Goal: Information Seeking & Learning: Learn about a topic

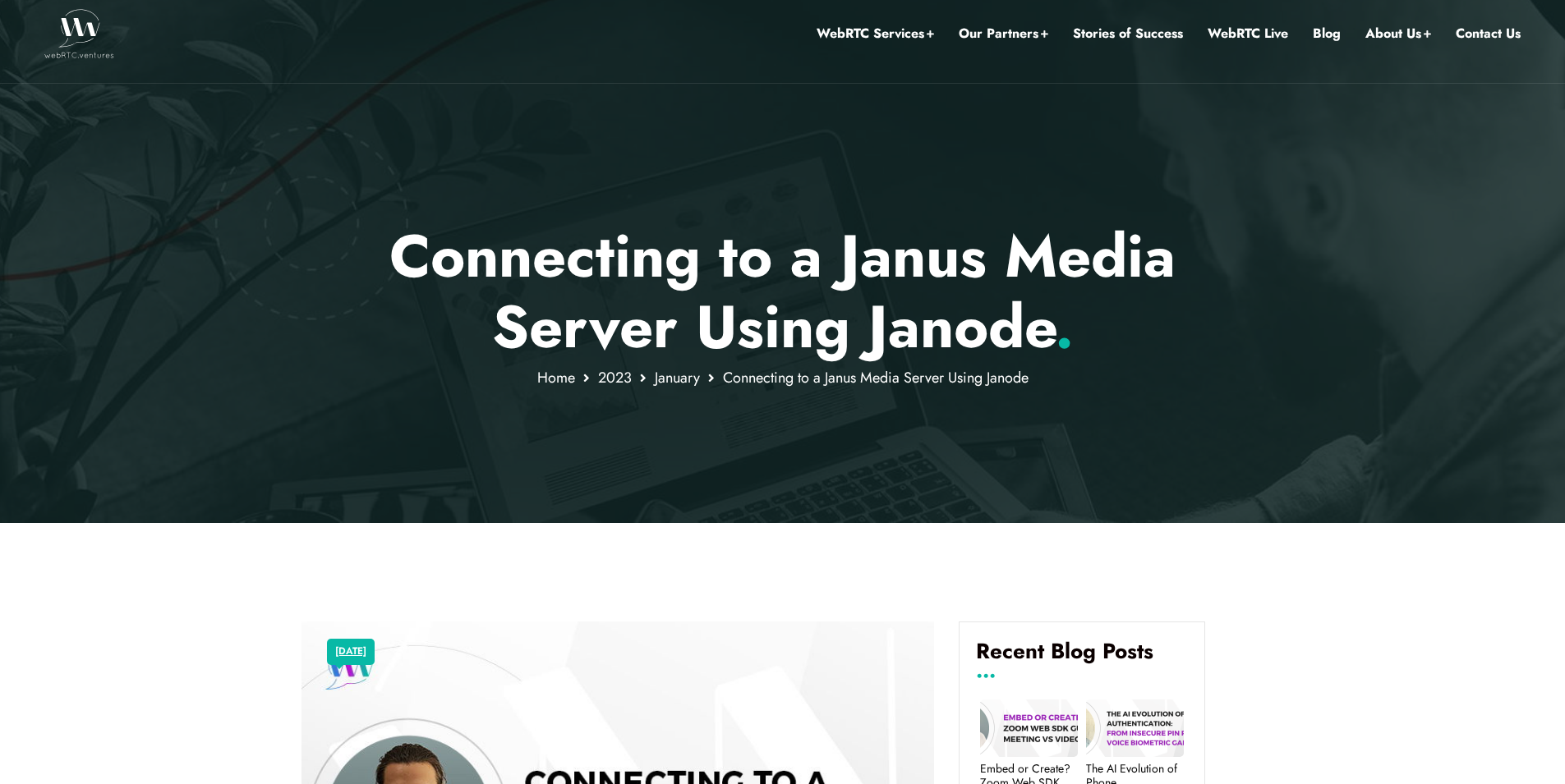
scroll to position [27, 0]
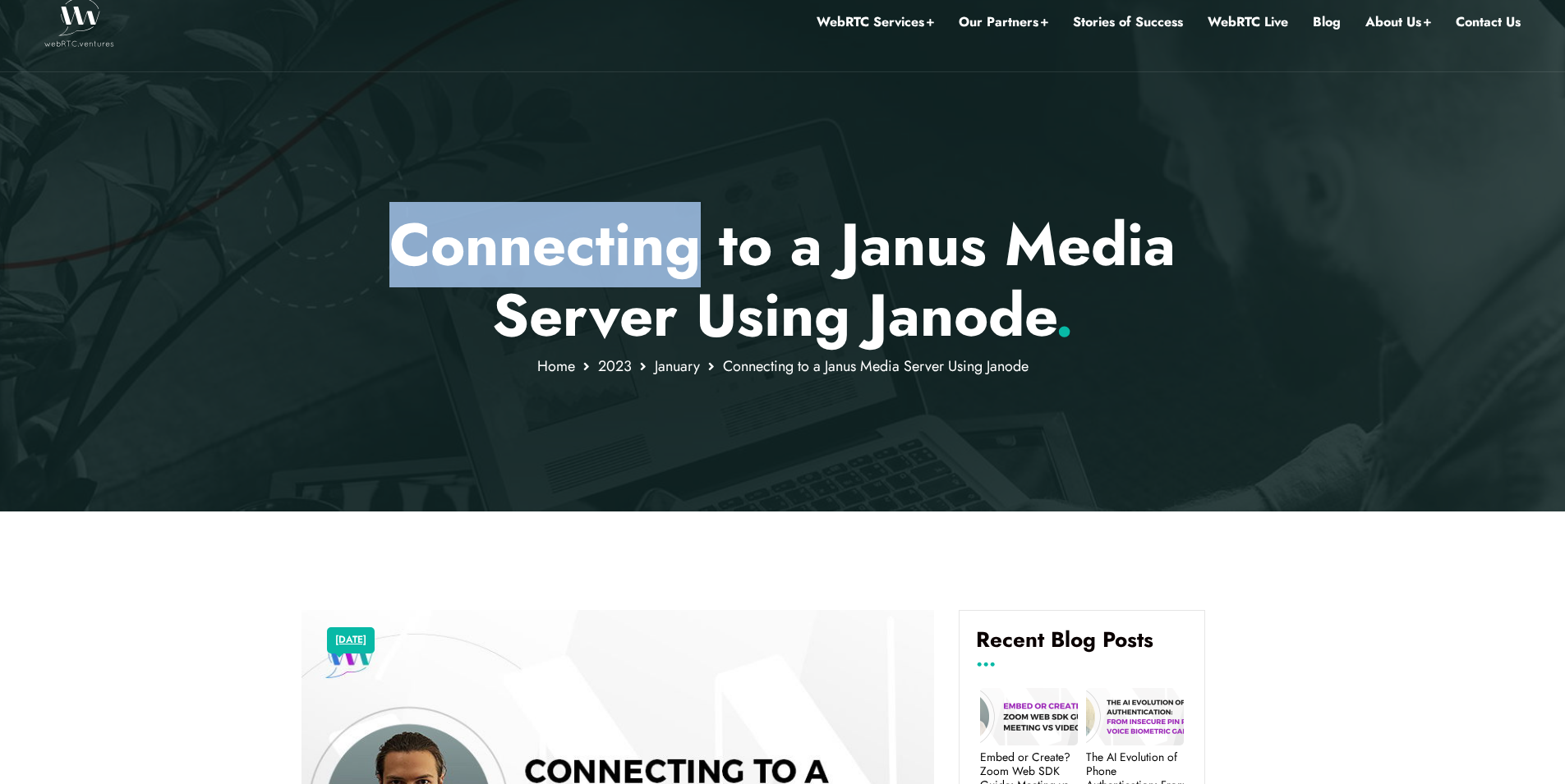
drag, startPoint x: 694, startPoint y: 255, endPoint x: 395, endPoint y: 239, distance: 299.4
click at [395, 239] on p "Connecting to a Janus Media Server Using Janode ." at bounding box center [782, 280] width 962 height 142
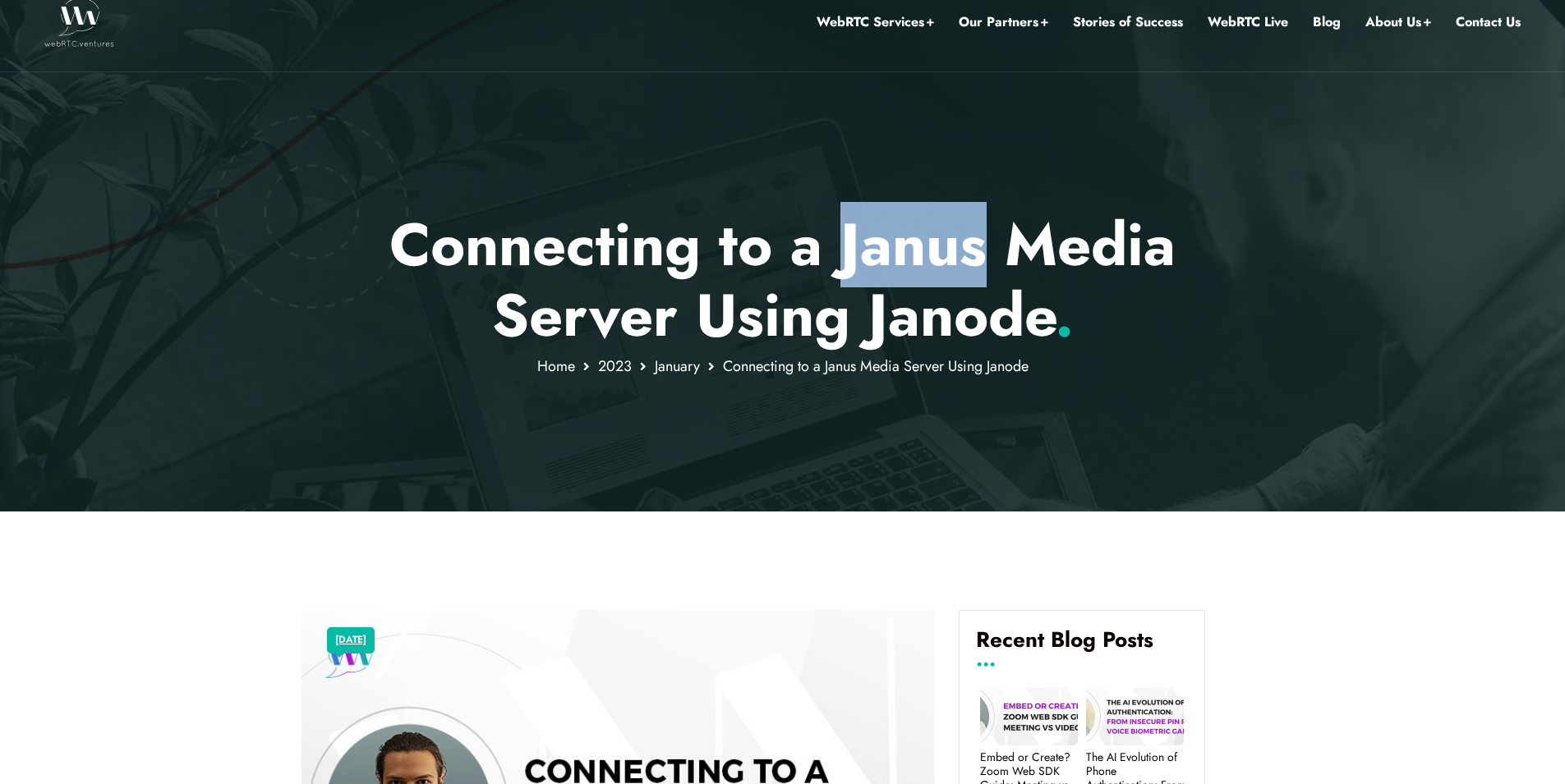
drag, startPoint x: 840, startPoint y: 251, endPoint x: 980, endPoint y: 255, distance: 140.1
click at [980, 255] on p "Connecting to a Janus Media Server Using Janode ." at bounding box center [782, 280] width 962 height 142
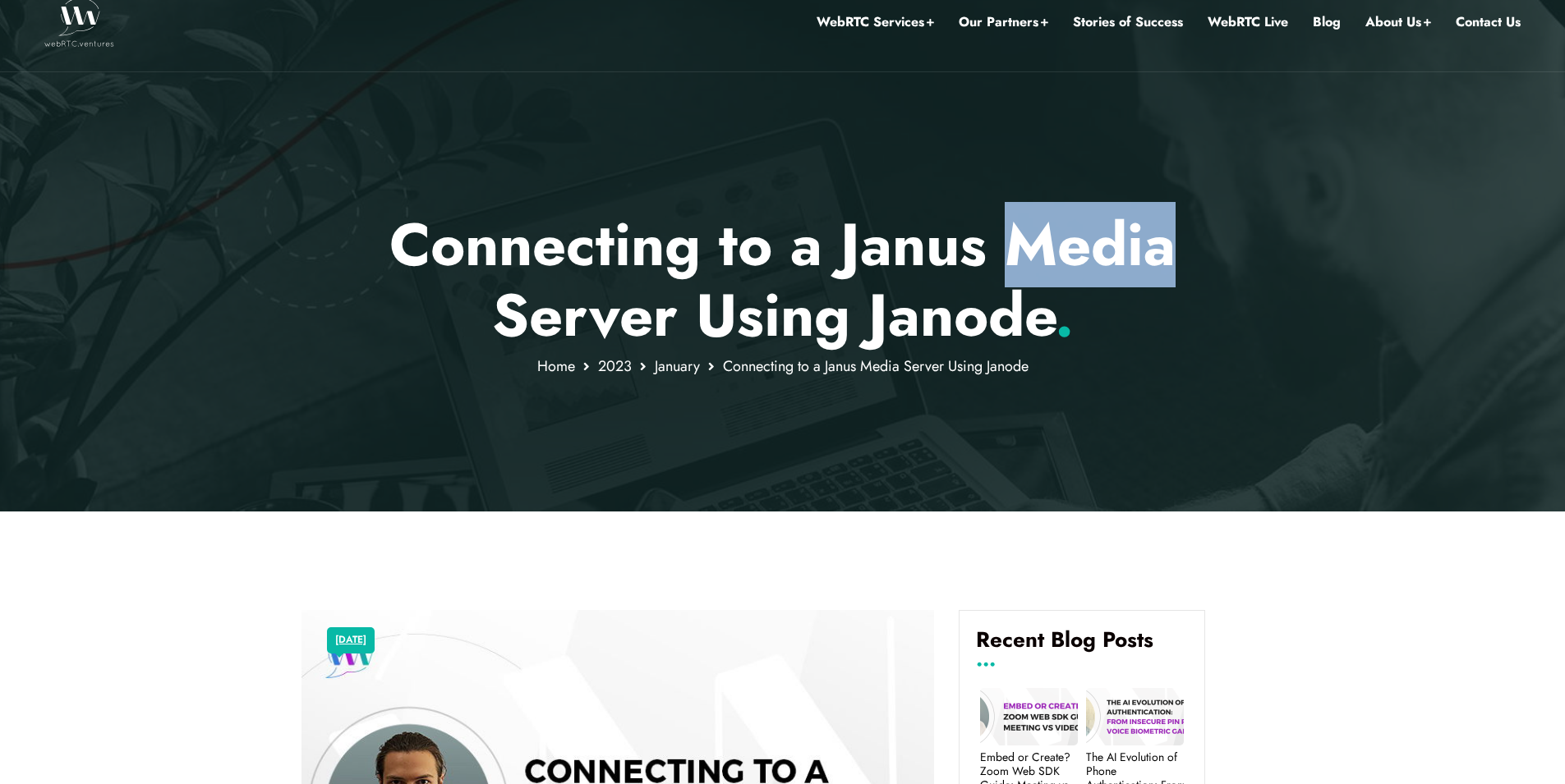
drag, startPoint x: 1014, startPoint y: 254, endPoint x: 1161, endPoint y: 266, distance: 147.5
click at [1163, 263] on p "Connecting to a Janus Media Server Using Janode ." at bounding box center [782, 280] width 962 height 142
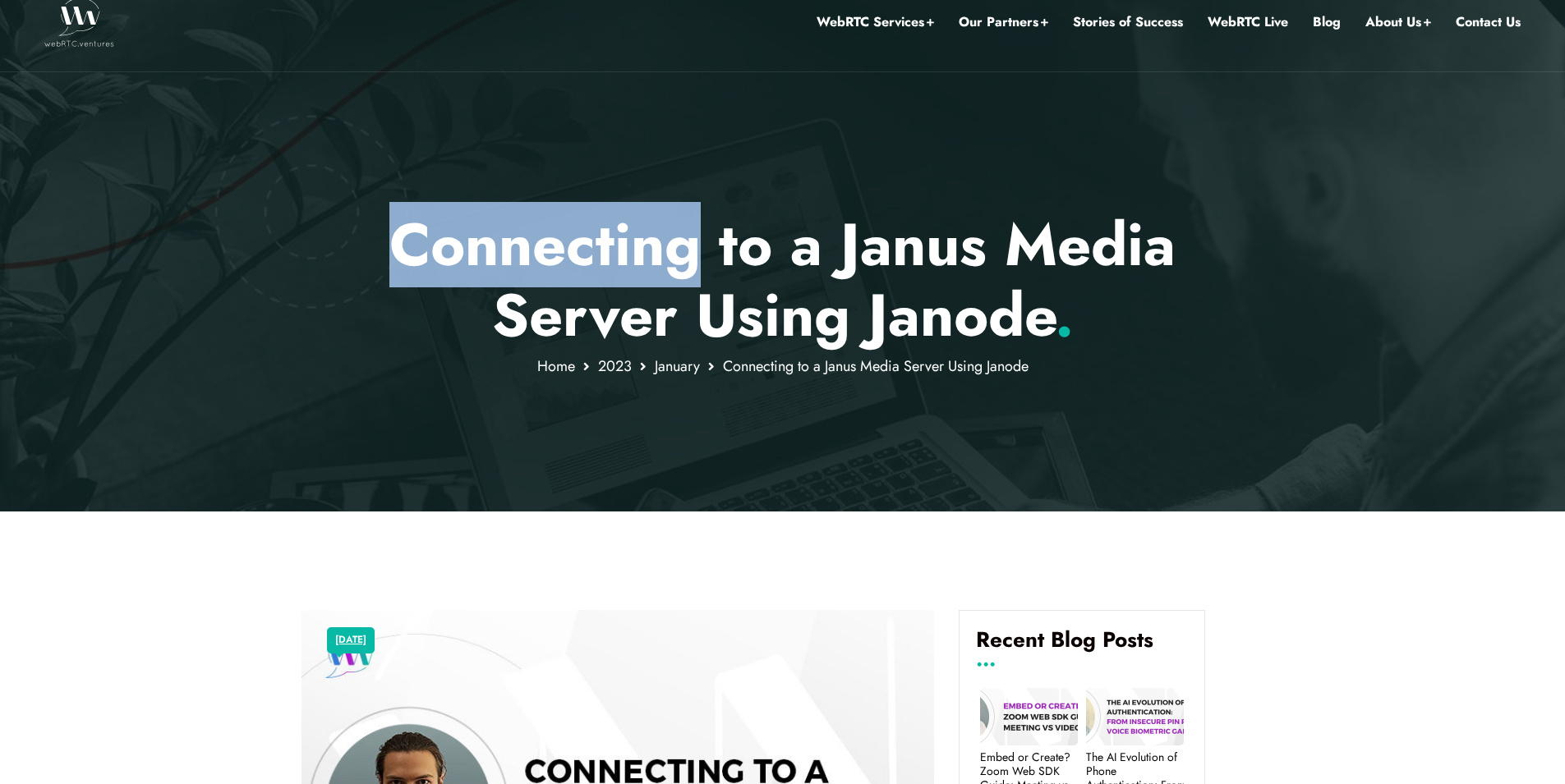
drag, startPoint x: 694, startPoint y: 252, endPoint x: 405, endPoint y: 245, distance: 289.1
click at [405, 245] on p "Connecting to a Janus Media Server Using Janode ." at bounding box center [782, 280] width 962 height 142
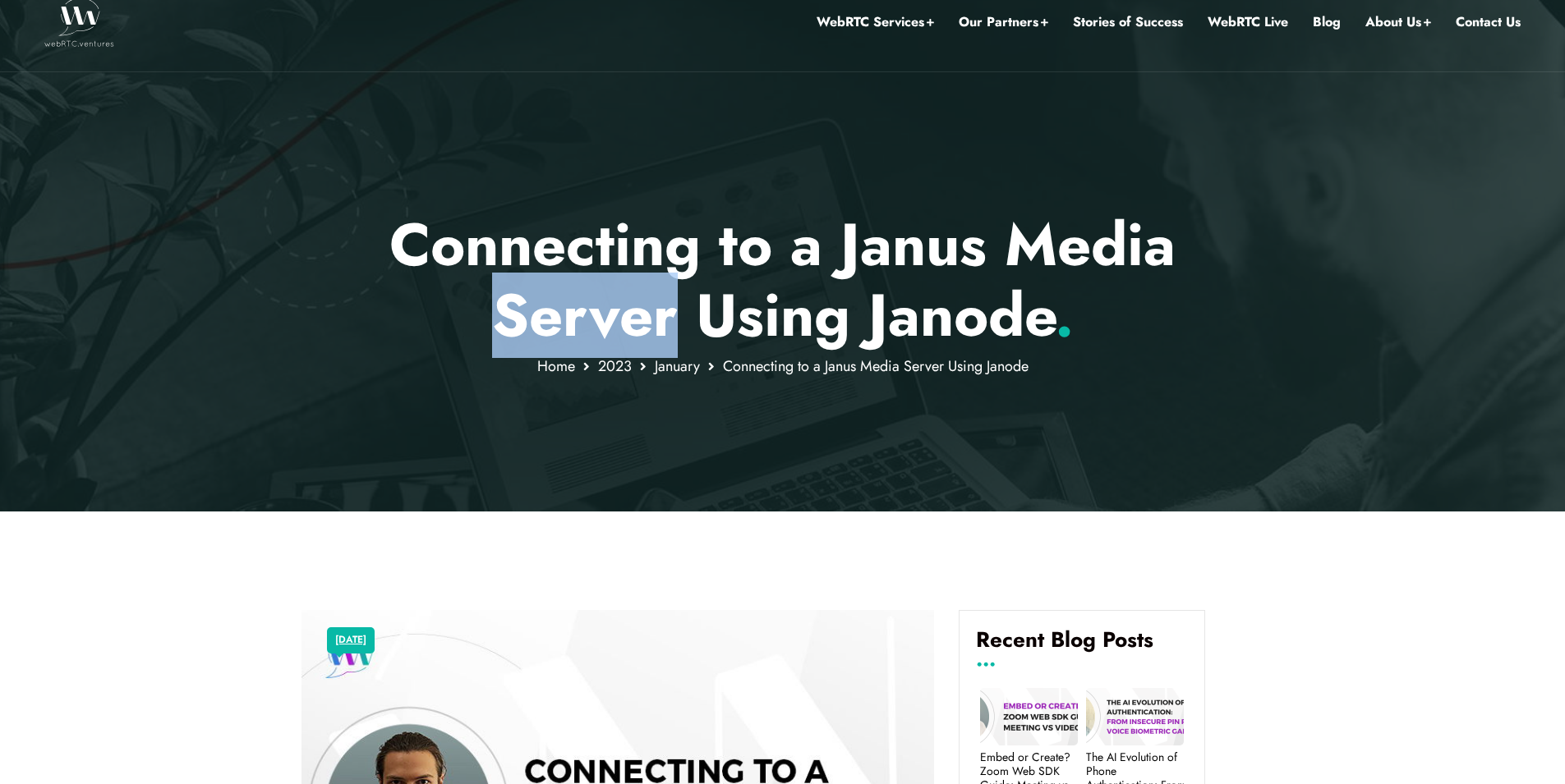
drag, startPoint x: 507, startPoint y: 313, endPoint x: 666, endPoint y: 323, distance: 159.3
click at [666, 323] on p "Connecting to a Janus Media Server Using Janode ." at bounding box center [782, 280] width 962 height 142
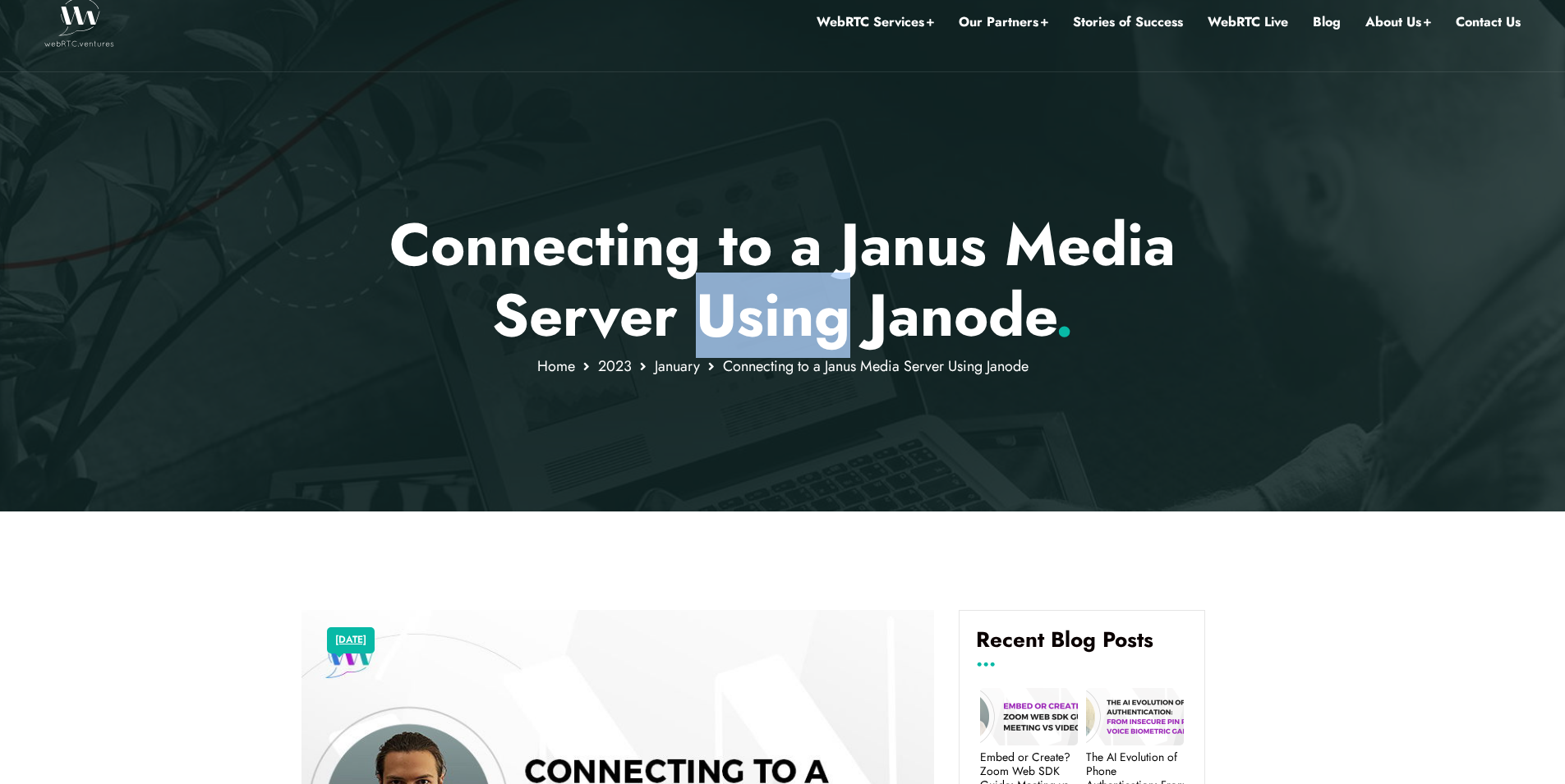
drag, startPoint x: 703, startPoint y: 323, endPoint x: 845, endPoint y: 325, distance: 142.0
click at [845, 325] on p "Connecting to a Janus Media Server Using Janode ." at bounding box center [782, 280] width 962 height 142
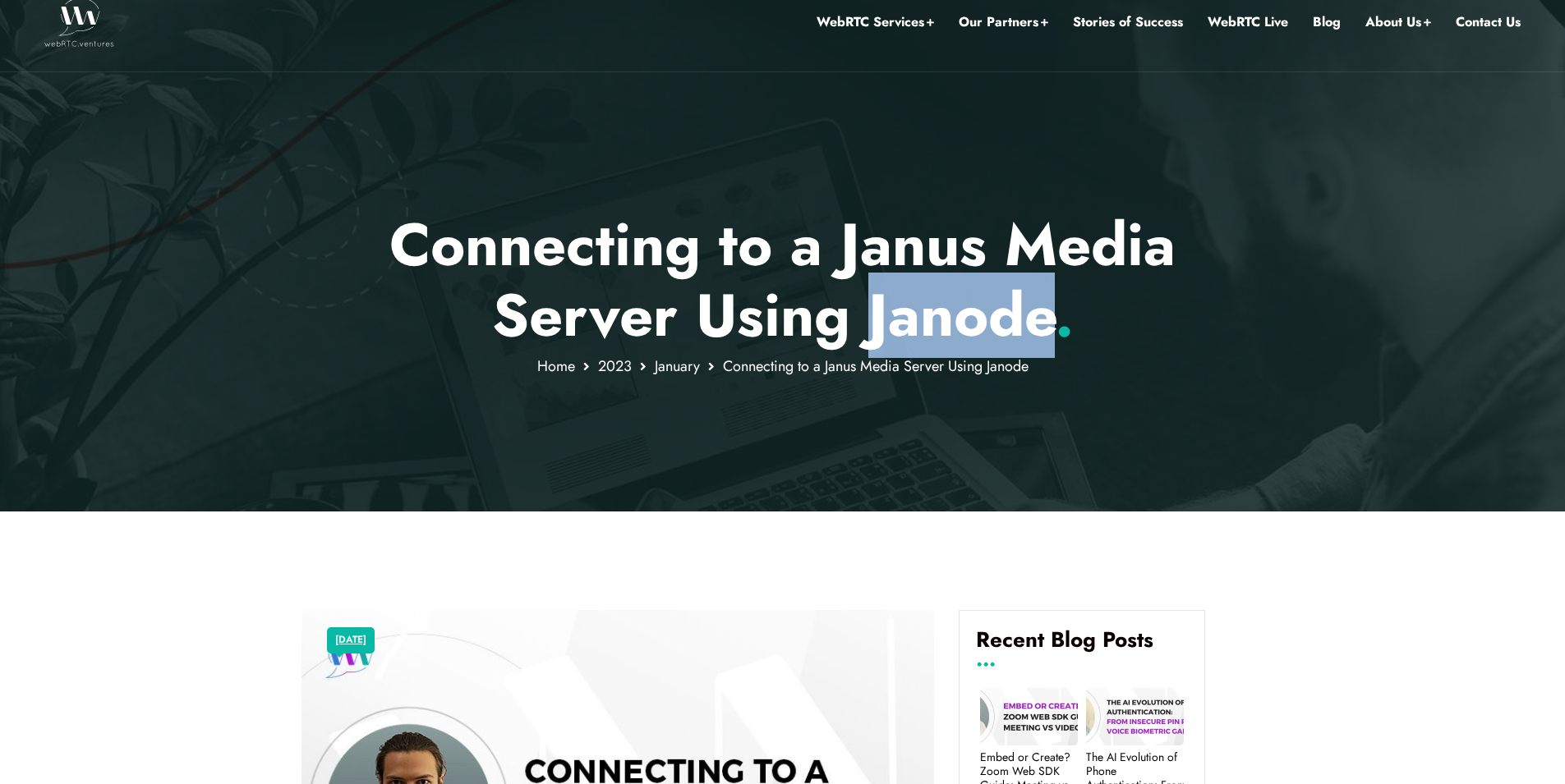
drag, startPoint x: 873, startPoint y: 324, endPoint x: 1049, endPoint y: 329, distance: 176.1
click at [1049, 329] on p "Connecting to a Janus Media Server Using Janode ." at bounding box center [782, 280] width 962 height 142
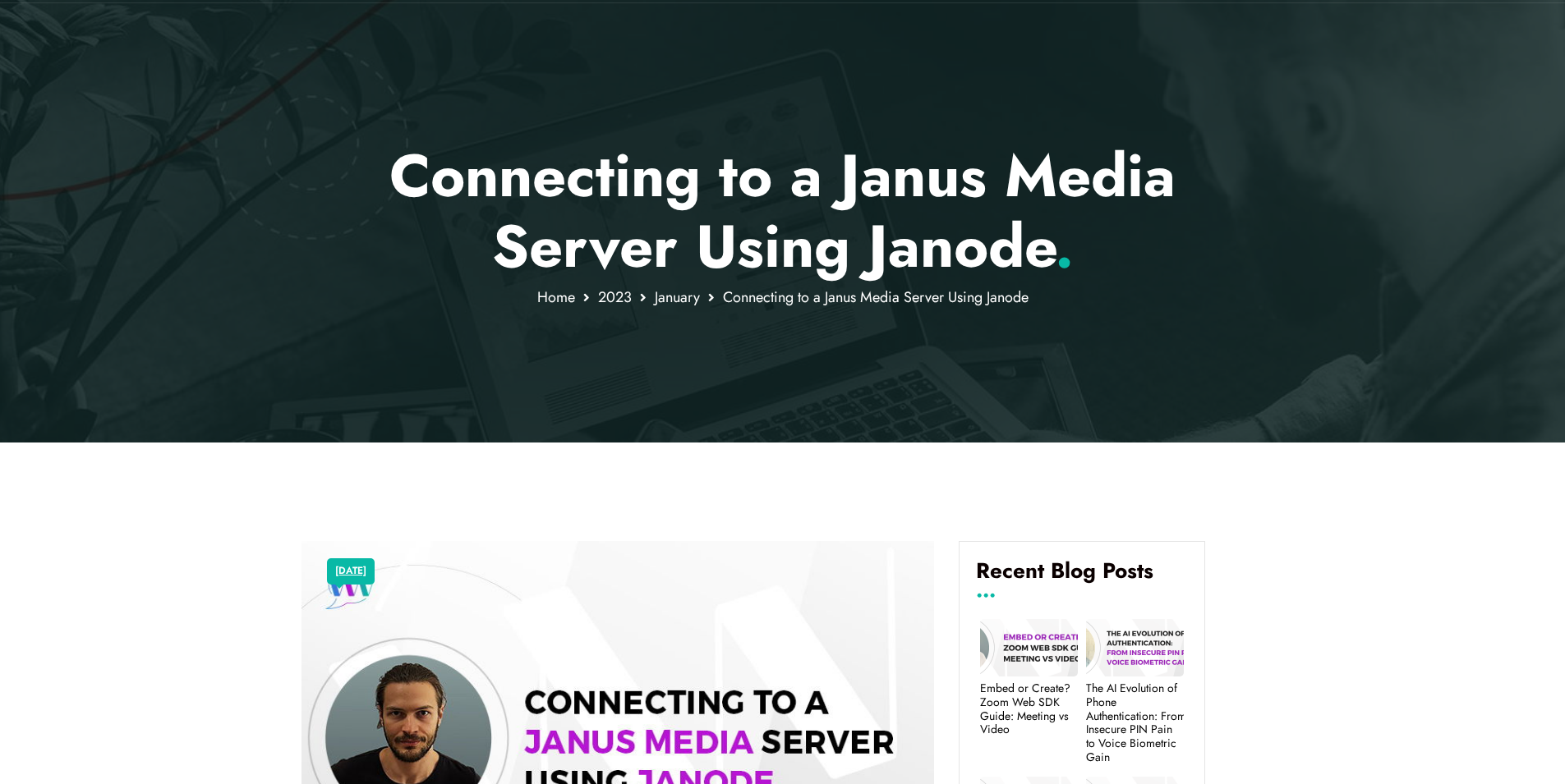
click at [655, 370] on div at bounding box center [782, 173] width 1565 height 538
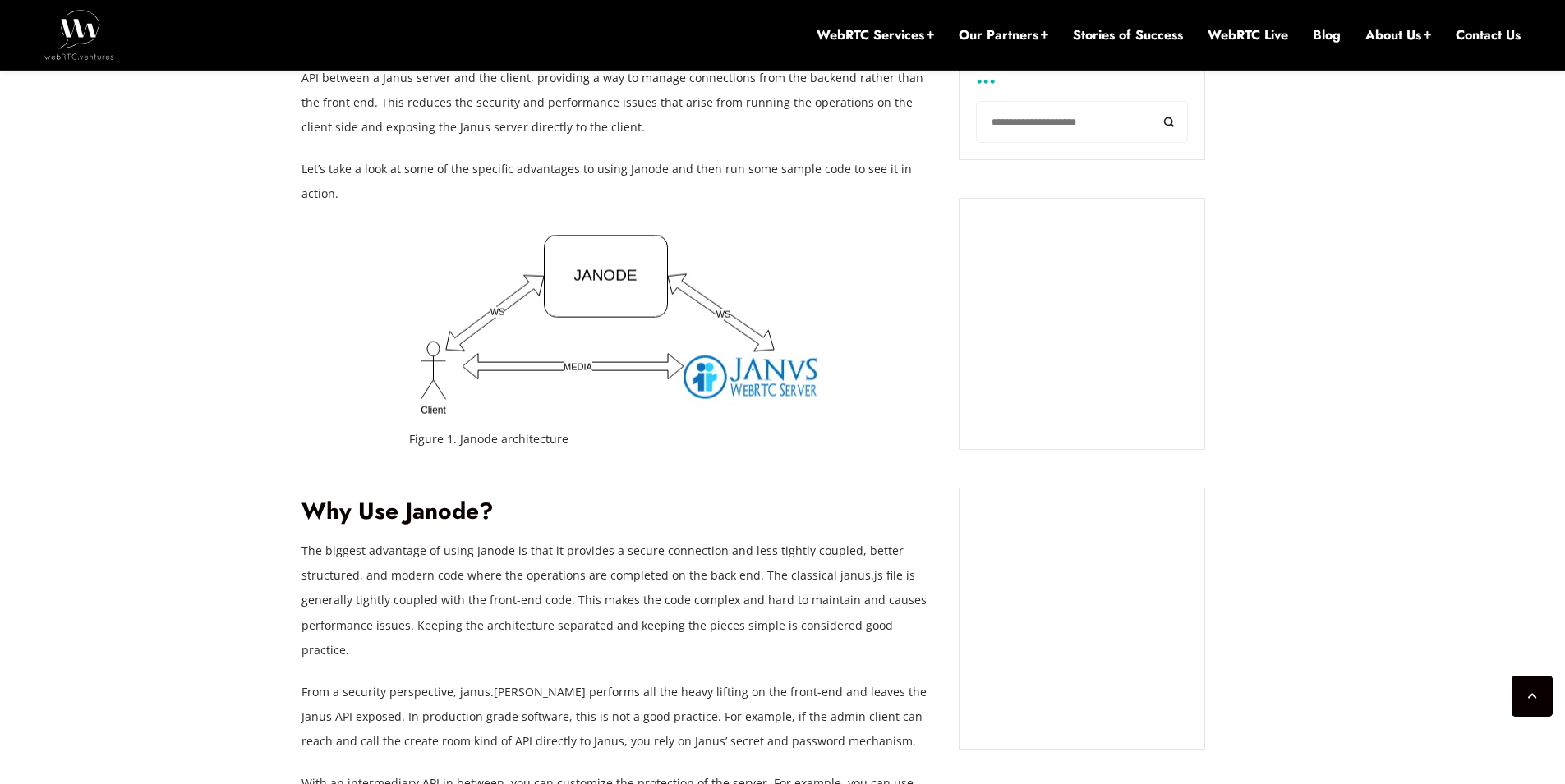
scroll to position [1330, 0]
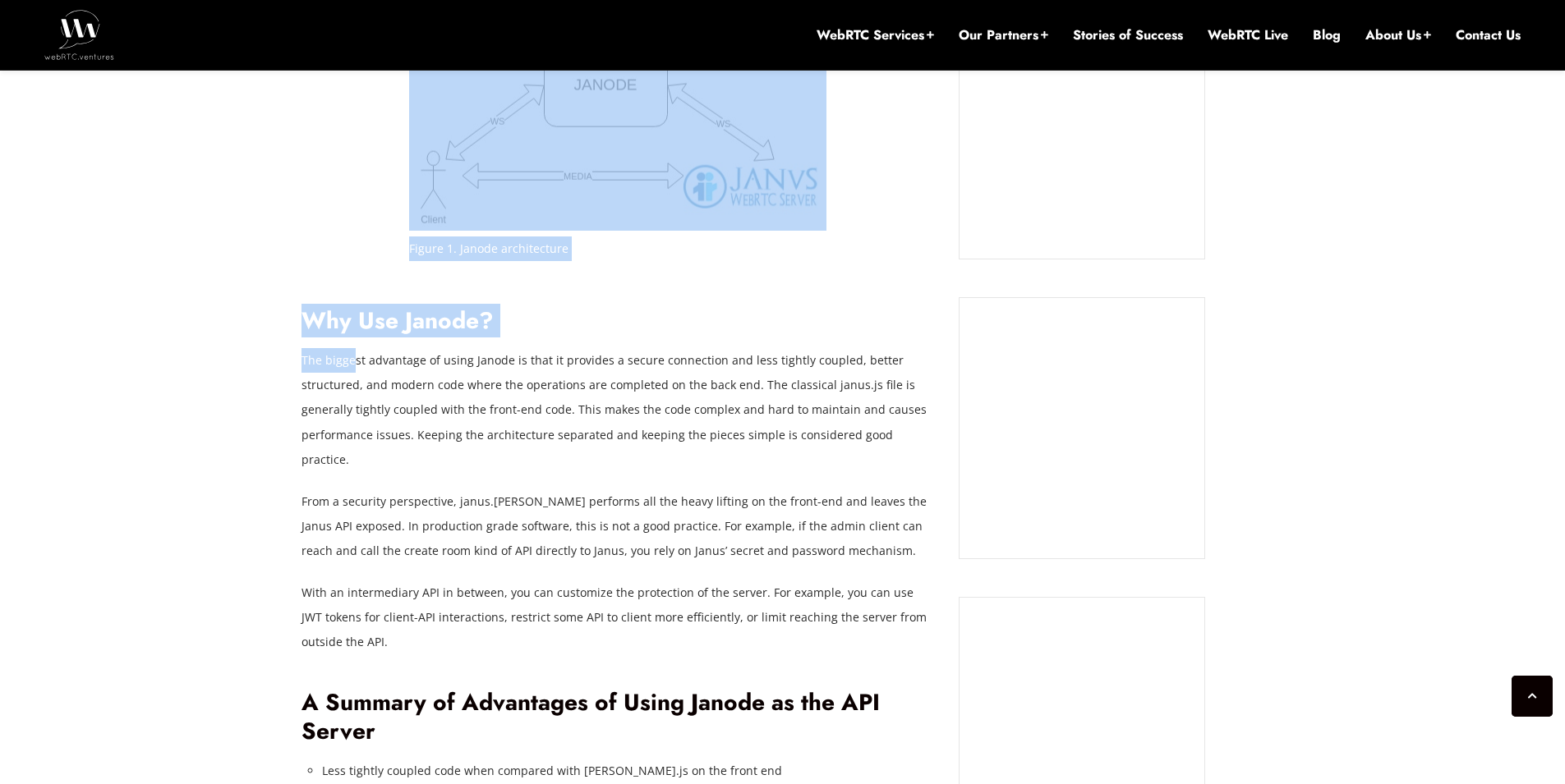
drag, startPoint x: 298, startPoint y: 334, endPoint x: 354, endPoint y: 334, distance: 56.0
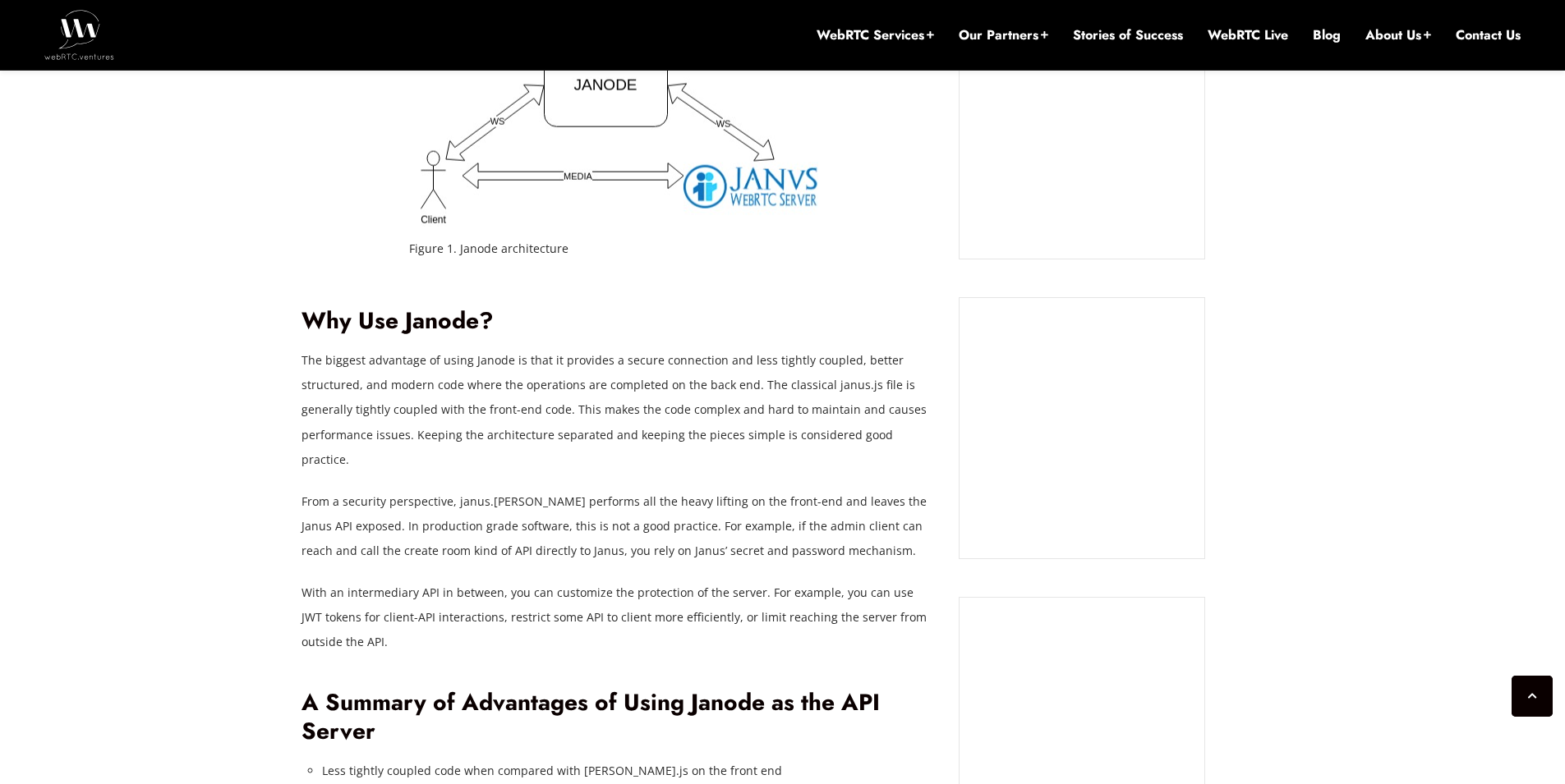
click at [504, 349] on p "The biggest advantage of using Janode is that it provides a secure connection a…" at bounding box center [617, 410] width 632 height 123
drag, startPoint x: 458, startPoint y: 338, endPoint x: 494, endPoint y: 339, distance: 36.0
click at [505, 349] on p "The biggest advantage of using Janode is that it provides a secure connection a…" at bounding box center [617, 410] width 632 height 123
click at [441, 349] on p "The biggest advantage of using Janode is that it provides a secure connection a…" at bounding box center [617, 410] width 632 height 123
drag, startPoint x: 438, startPoint y: 337, endPoint x: 466, endPoint y: 337, distance: 28.0
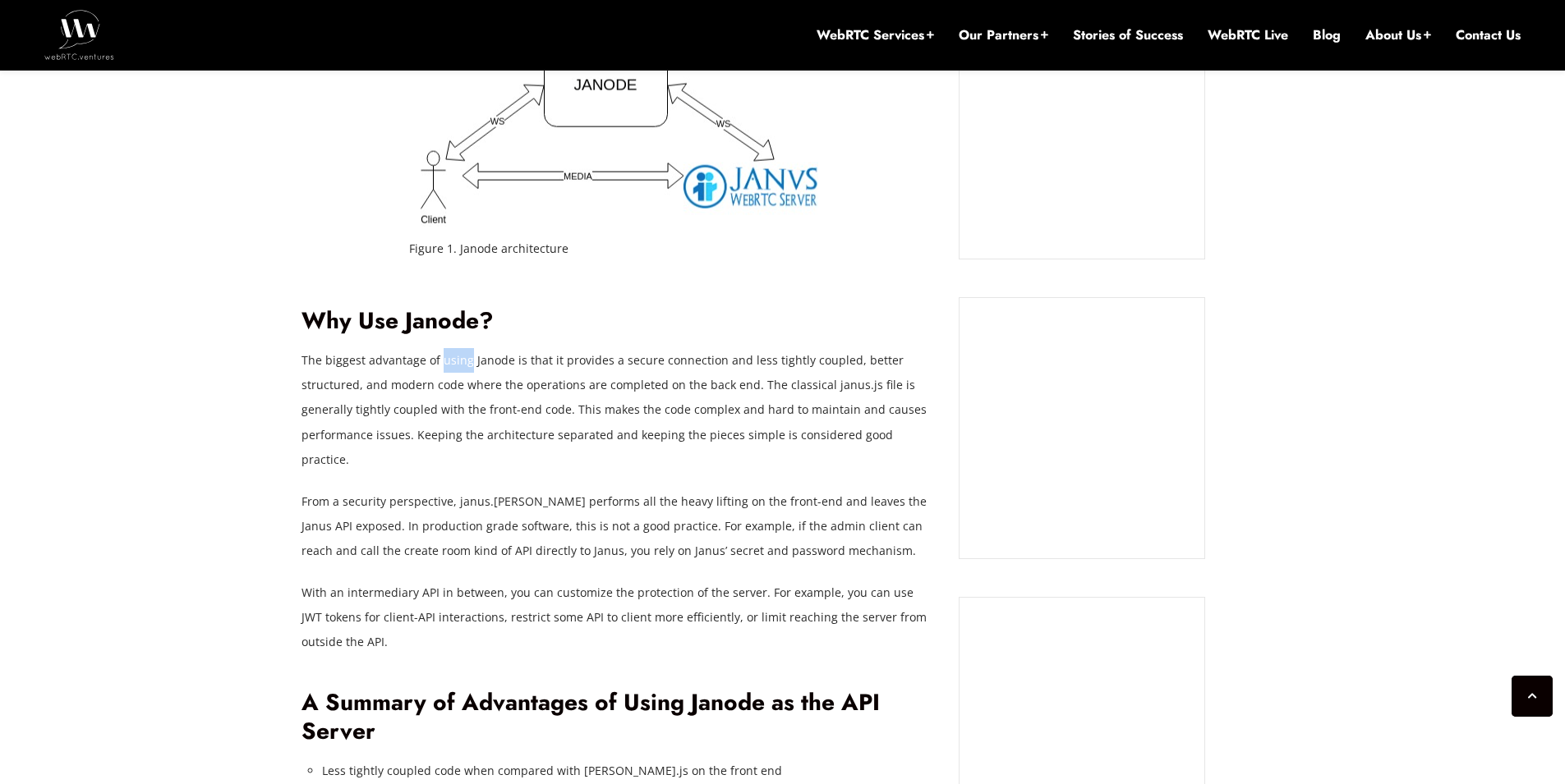
click at [466, 349] on p "The biggest advantage of using Janode is that it provides a secure connection a…" at bounding box center [617, 410] width 632 height 123
drag, startPoint x: 468, startPoint y: 335, endPoint x: 488, endPoint y: 335, distance: 20.0
click at [488, 349] on p "The biggest advantage of using Janode is that it provides a secure connection a…" at bounding box center [617, 410] width 632 height 123
drag, startPoint x: 467, startPoint y: 335, endPoint x: 496, endPoint y: 335, distance: 29.0
click at [496, 349] on p "The biggest advantage of using Janode is that it provides a secure connection a…" at bounding box center [617, 410] width 632 height 123
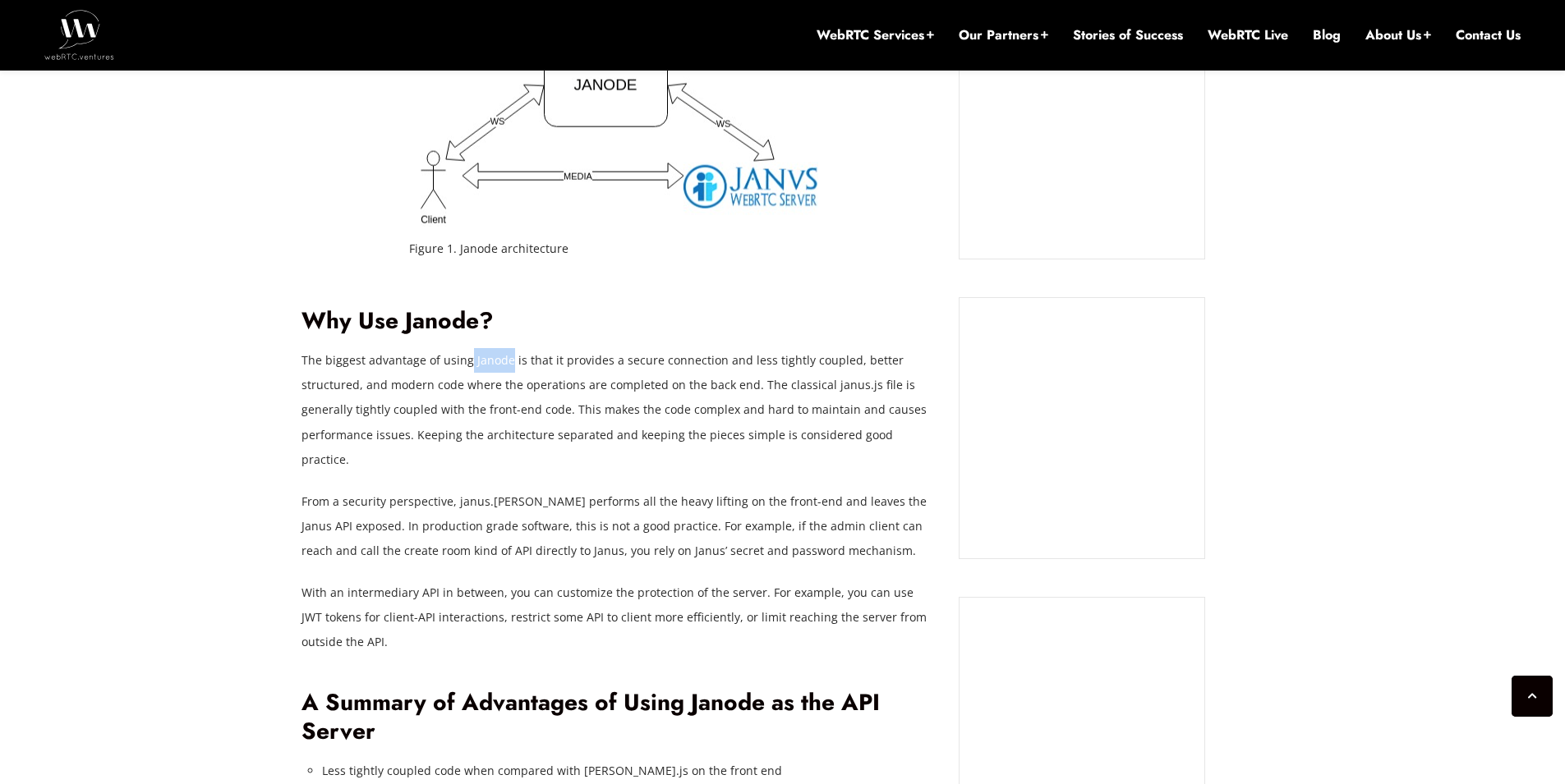
drag, startPoint x: 506, startPoint y: 335, endPoint x: 467, endPoint y: 335, distance: 39.0
click at [467, 349] on p "The biggest advantage of using Janode is that it provides a secure connection a…" at bounding box center [617, 410] width 632 height 123
drag, startPoint x: 557, startPoint y: 335, endPoint x: 600, endPoint y: 335, distance: 43.0
click at [600, 349] on p "The biggest advantage of using Janode is that it provides a secure connection a…" at bounding box center [617, 410] width 632 height 123
drag, startPoint x: 518, startPoint y: 363, endPoint x: 576, endPoint y: 360, distance: 58.1
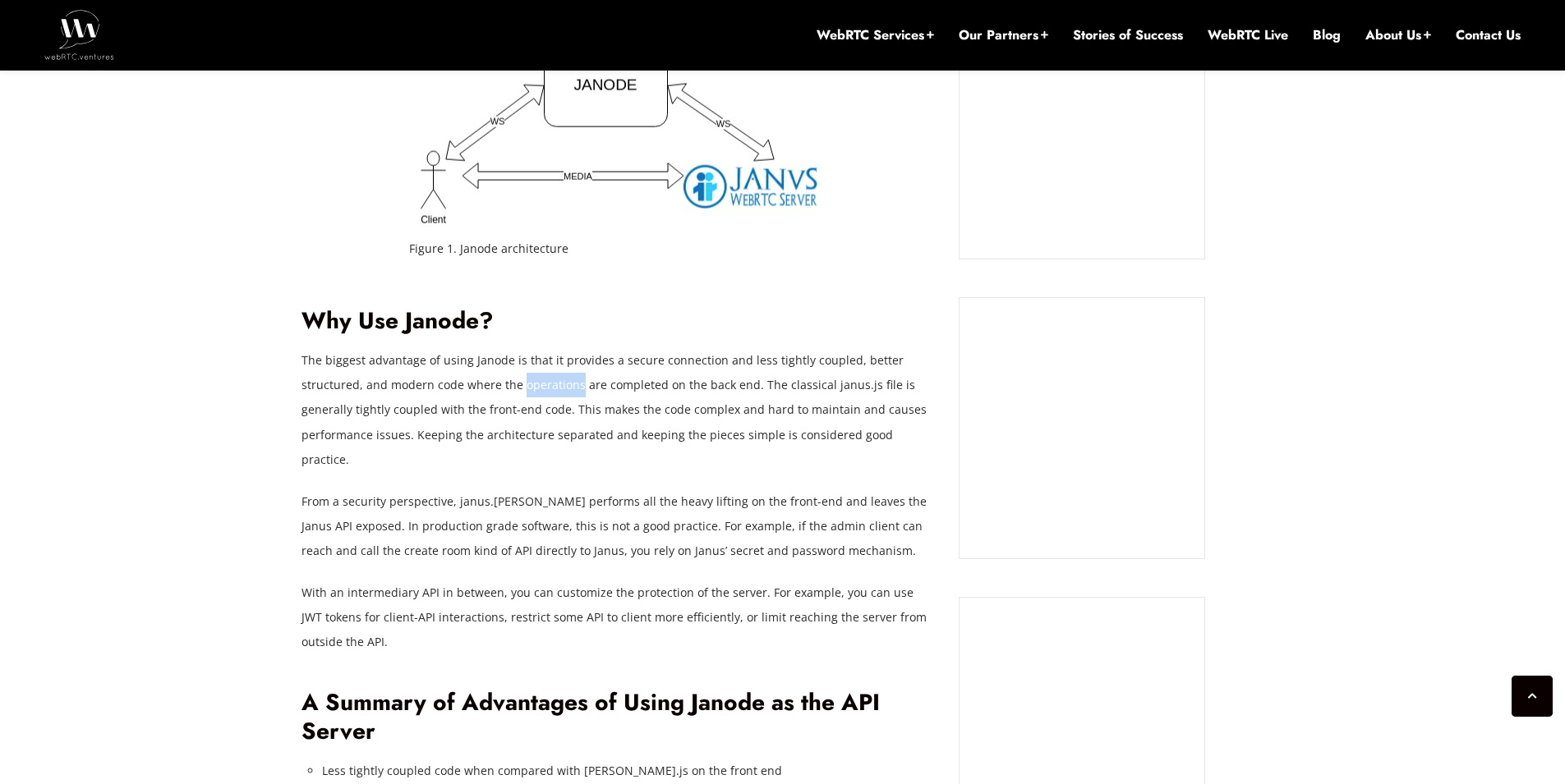
click at [576, 360] on p "The biggest advantage of using Janode is that it provides a secure connection a…" at bounding box center [617, 410] width 632 height 123
drag, startPoint x: 482, startPoint y: 411, endPoint x: 545, endPoint y: 412, distance: 63.0
click at [545, 412] on p "The biggest advantage of using Janode is that it provides a secure connection a…" at bounding box center [617, 410] width 632 height 123
drag, startPoint x: 497, startPoint y: 451, endPoint x: 547, endPoint y: 452, distance: 50.0
click at [547, 489] on p "From a security perspective, janus.[PERSON_NAME] performs all the heavy lifting…" at bounding box center [617, 526] width 632 height 74
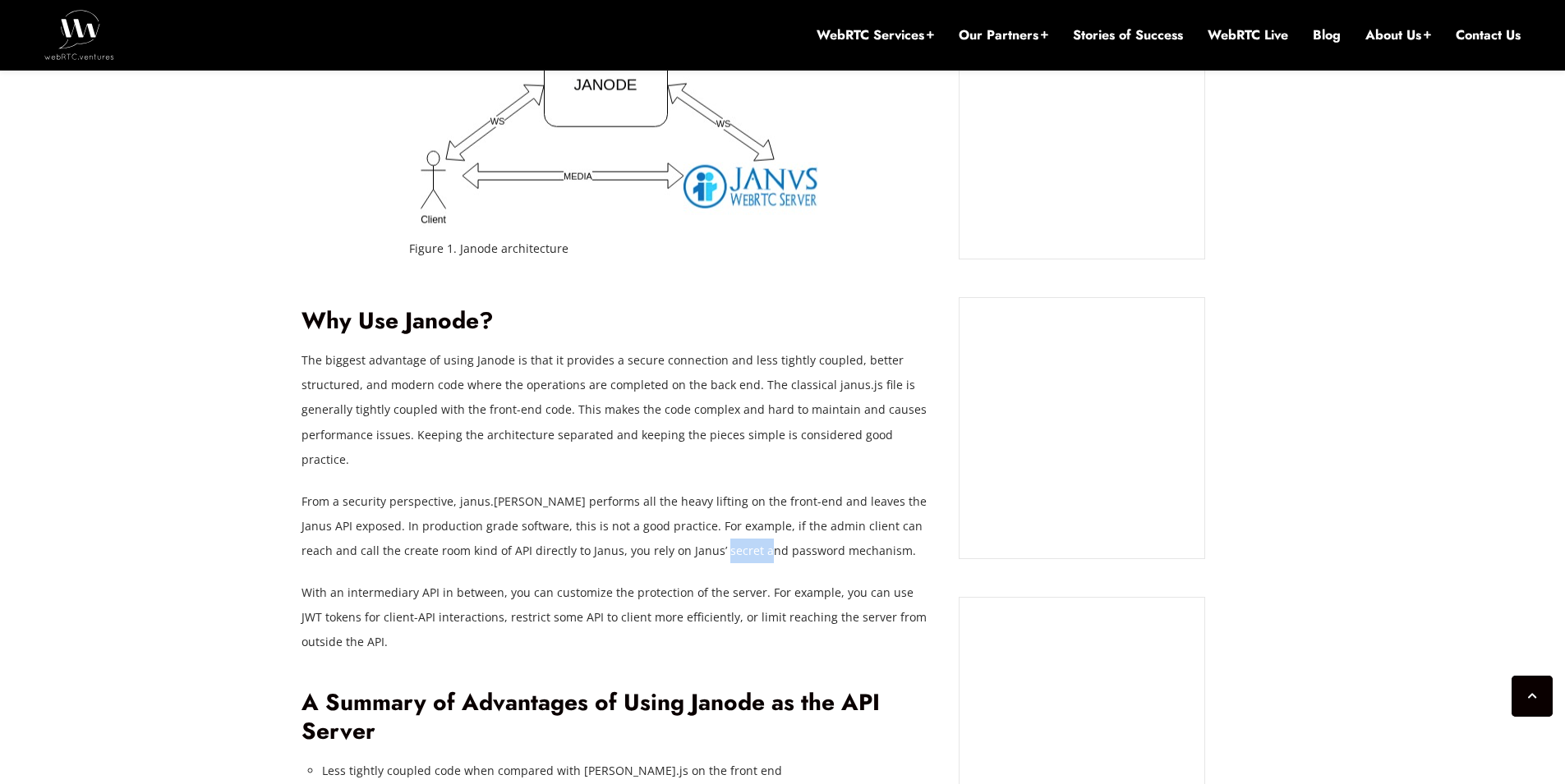
drag, startPoint x: 658, startPoint y: 503, endPoint x: 692, endPoint y: 505, distance: 34.1
click at [692, 505] on p "From a security perspective, janus.[PERSON_NAME] performs all the heavy lifting…" at bounding box center [617, 526] width 632 height 74
click at [700, 501] on p "From a security perspective, janus.[PERSON_NAME] performs all the heavy lifting…" at bounding box center [617, 526] width 632 height 74
drag, startPoint x: 697, startPoint y: 501, endPoint x: 756, endPoint y: 500, distance: 59.0
click at [756, 500] on p "From a security perspective, janus.[PERSON_NAME] performs all the heavy lifting…" at bounding box center [617, 526] width 632 height 74
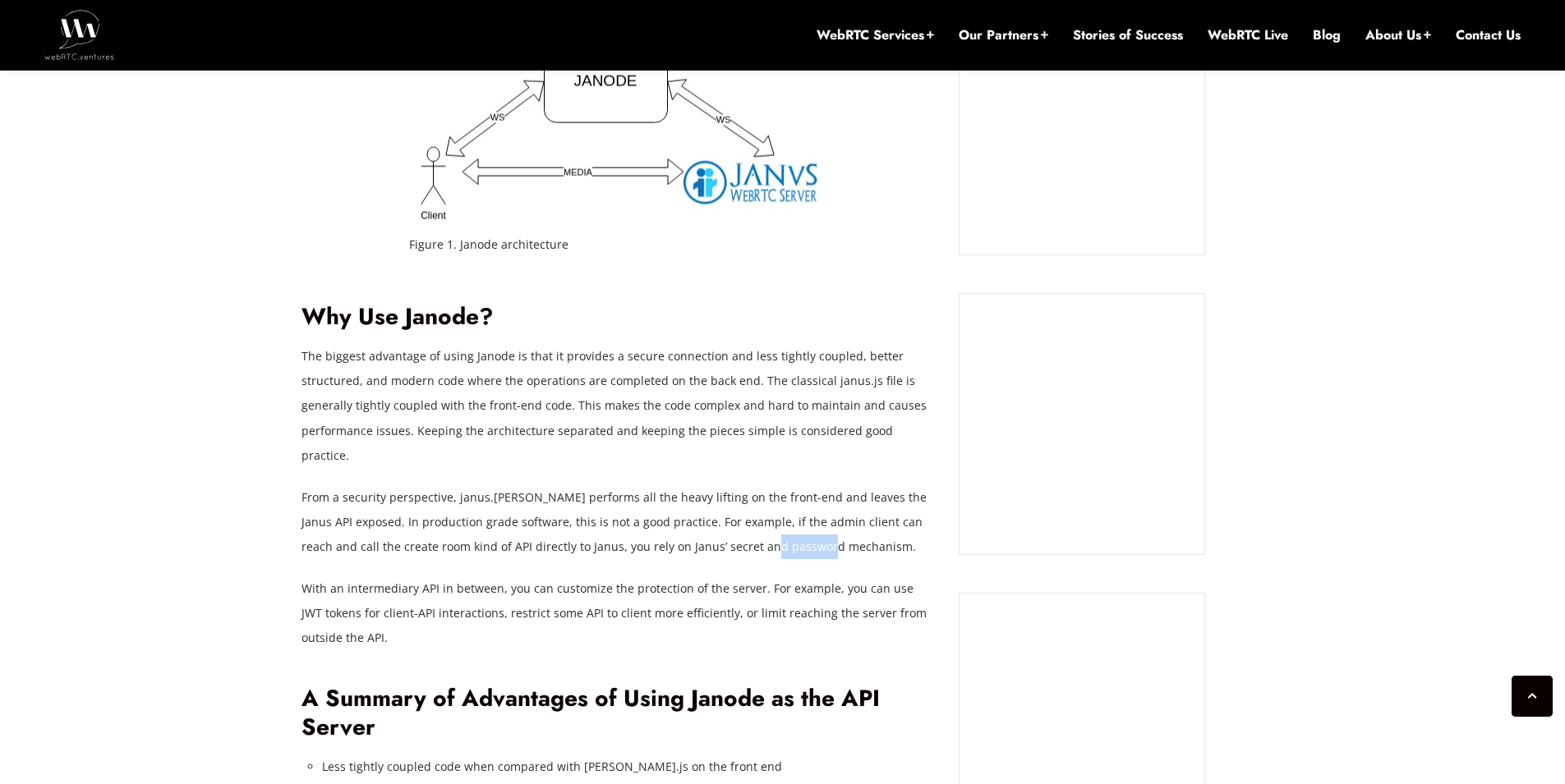
scroll to position [1346, 0]
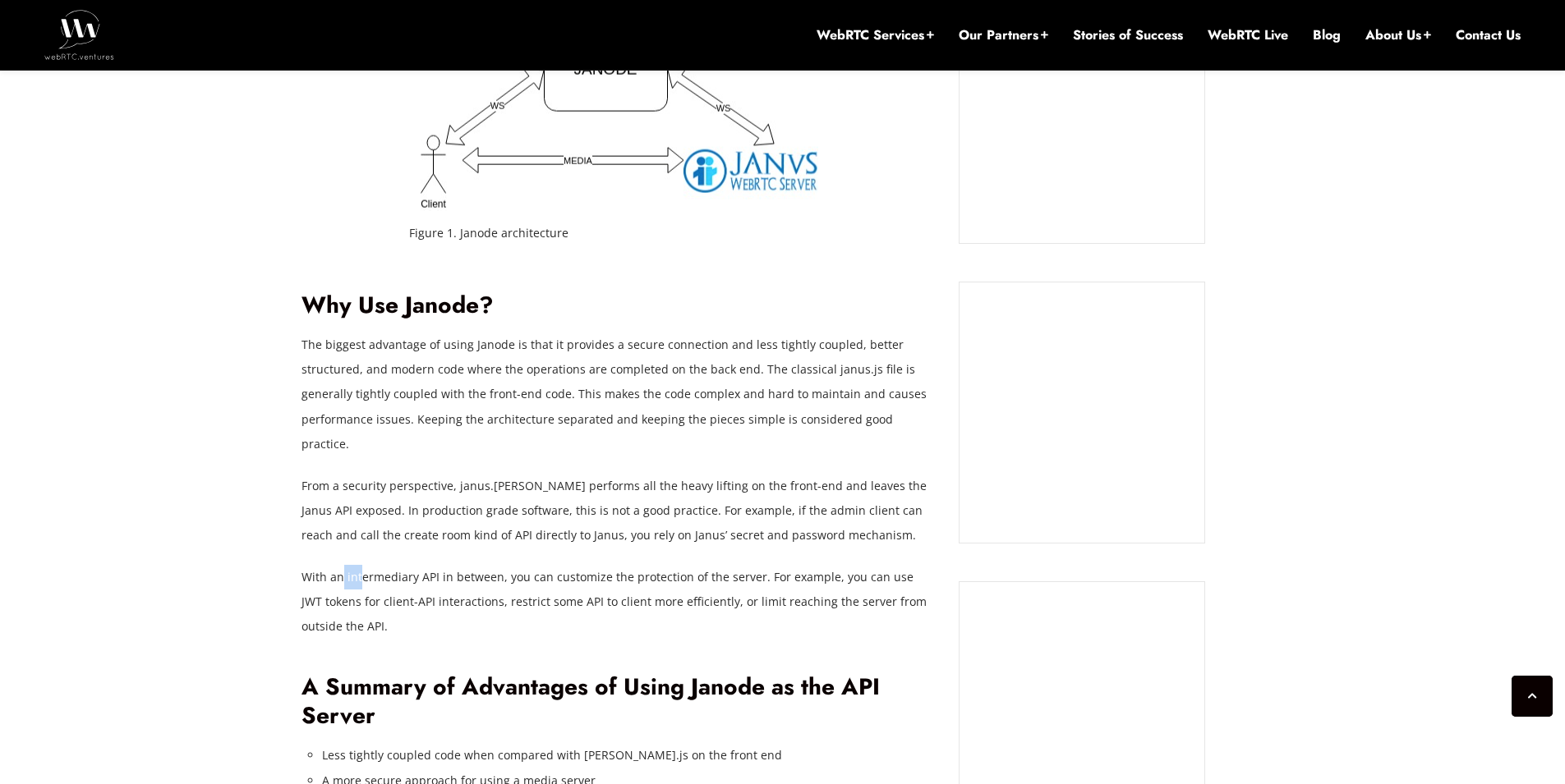
drag, startPoint x: 343, startPoint y: 527, endPoint x: 358, endPoint y: 528, distance: 15.0
click at [358, 565] on p "With an intermediary API in between, you can customize the protection of the se…" at bounding box center [617, 601] width 632 height 74
click at [371, 565] on p "With an intermediary API in between, you can customize the protection of the se…" at bounding box center [617, 601] width 632 height 74
drag, startPoint x: 348, startPoint y: 528, endPoint x: 372, endPoint y: 527, distance: 24.0
click at [372, 565] on p "With an intermediary API in between, you can customize the protection of the se…" at bounding box center [617, 601] width 632 height 74
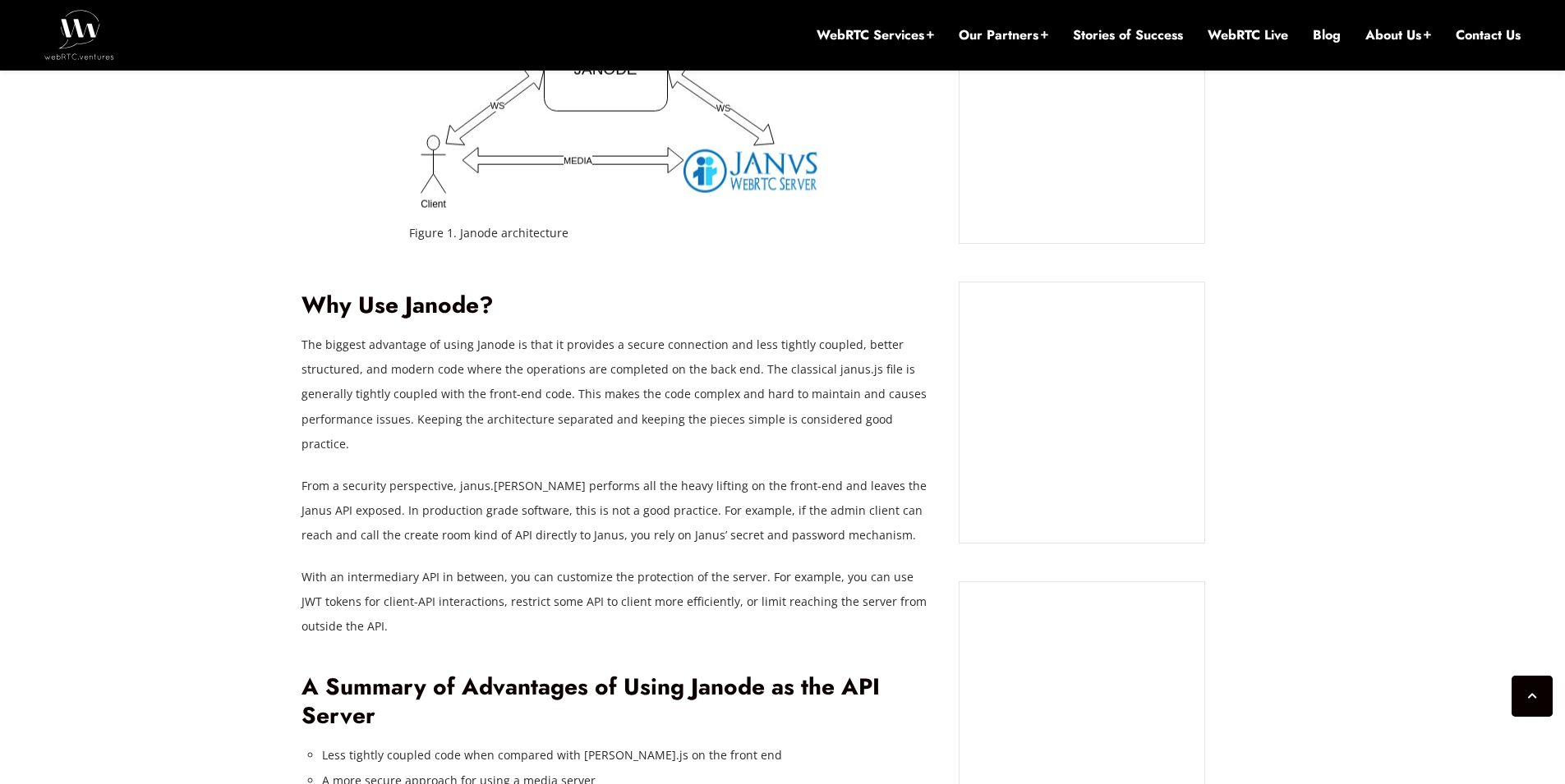
click at [397, 565] on p "With an intermediary API in between, you can customize the protection of the se…" at bounding box center [617, 601] width 632 height 74
drag, startPoint x: 413, startPoint y: 528, endPoint x: 345, endPoint y: 531, distance: 68.1
click at [345, 565] on p "With an intermediary API in between, you can customize the protection of the se…" at bounding box center [617, 601] width 632 height 74
click at [459, 569] on p "With an intermediary API in between, you can customize the protection of the se…" at bounding box center [617, 601] width 632 height 74
